Goal: Navigation & Orientation: Find specific page/section

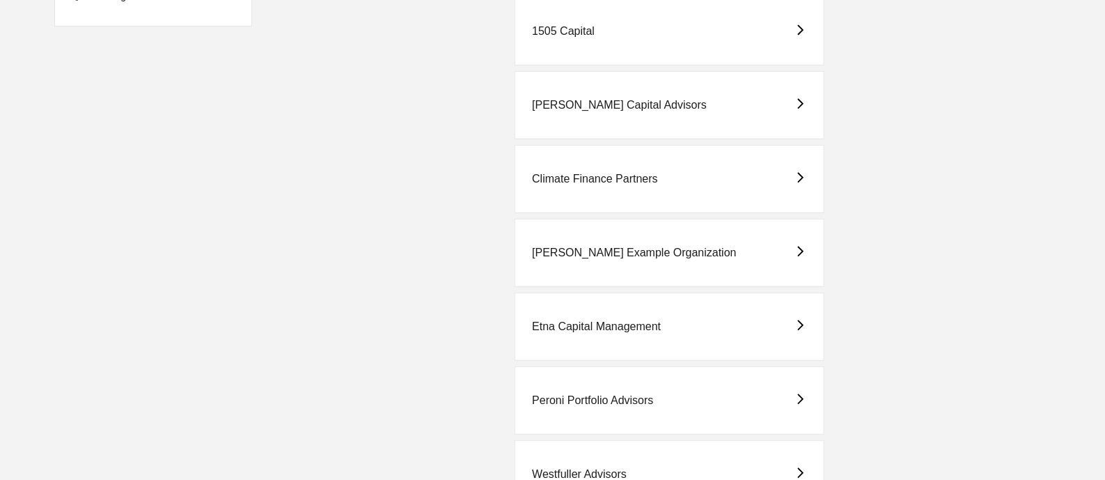
scroll to position [237, 0]
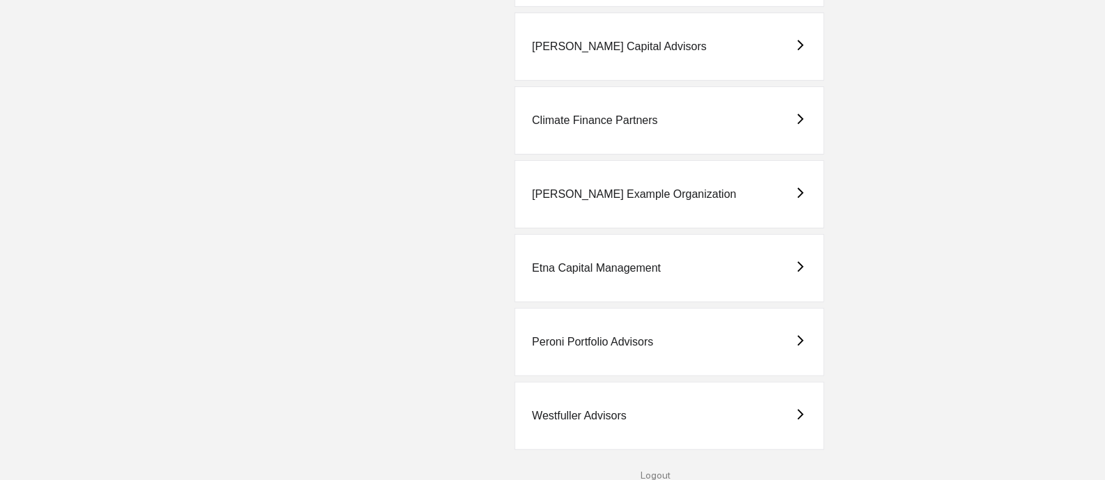
click at [576, 407] on div "Westfuller Advisors" at bounding box center [669, 416] width 310 height 68
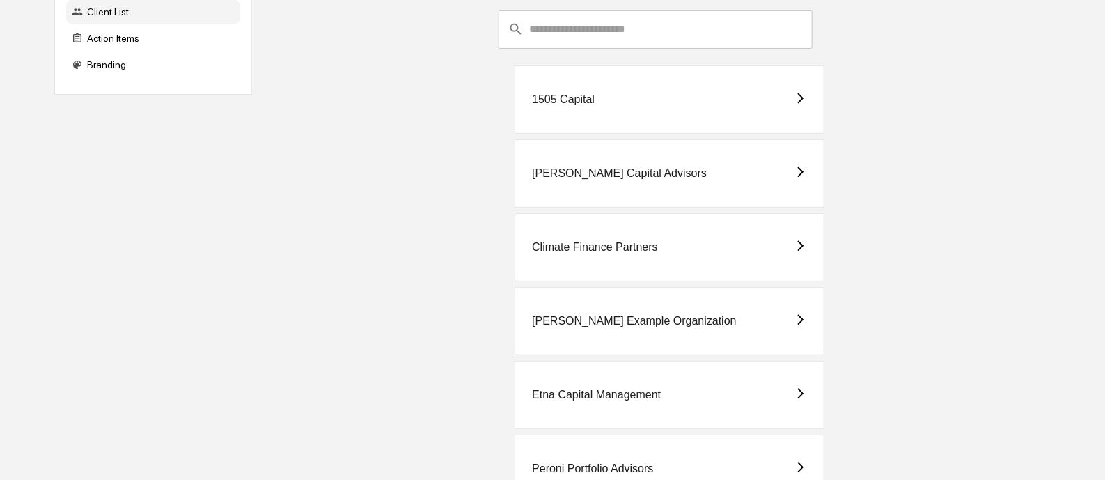
scroll to position [237, 0]
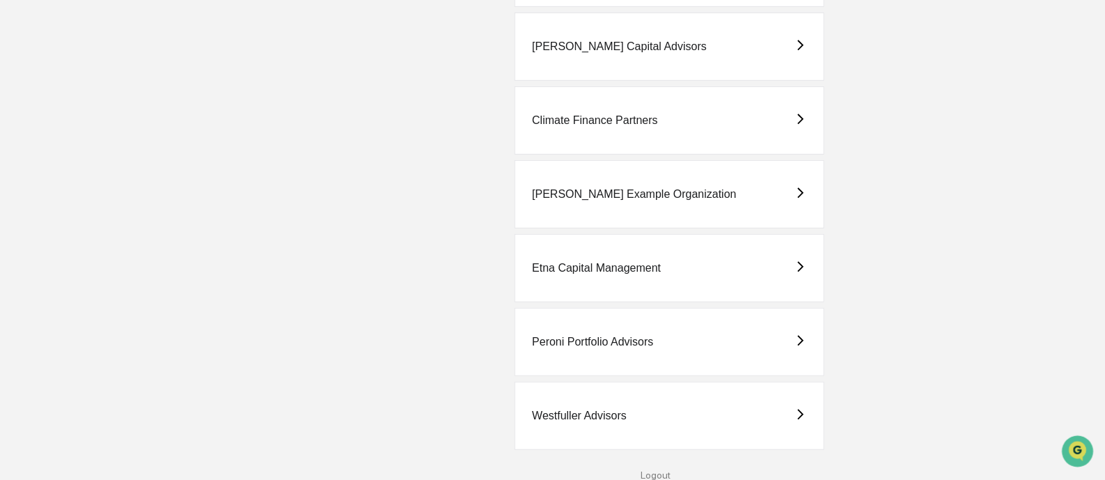
click at [649, 406] on div "Westfuller Advisors" at bounding box center [669, 416] width 310 height 68
